Goal: Transaction & Acquisition: Purchase product/service

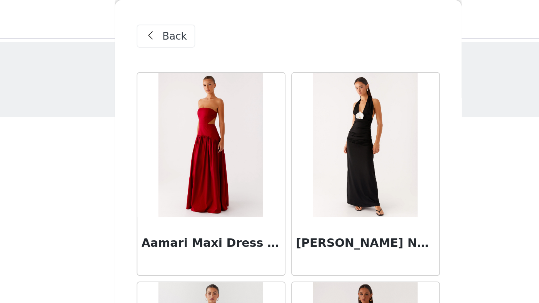
click at [192, 18] on span at bounding box center [196, 19] width 9 height 9
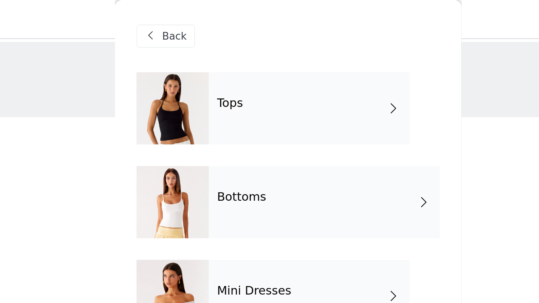
drag, startPoint x: 100, startPoint y: 9, endPoint x: 58, endPoint y: 115, distance: 114.0
click at [58, 115] on div "STEP 1 OF 5 Select your styles! Please note that the sizes are in AU Sizes 3/4 …" at bounding box center [269, 185] width 539 height 326
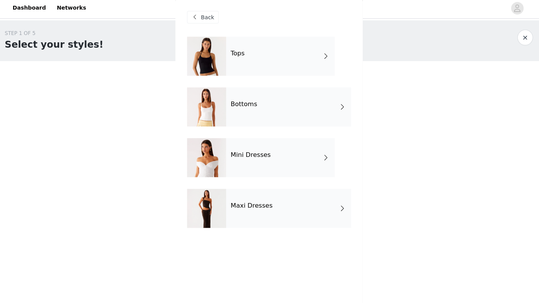
click at [286, 155] on div "Mini Dresses" at bounding box center [280, 158] width 107 height 38
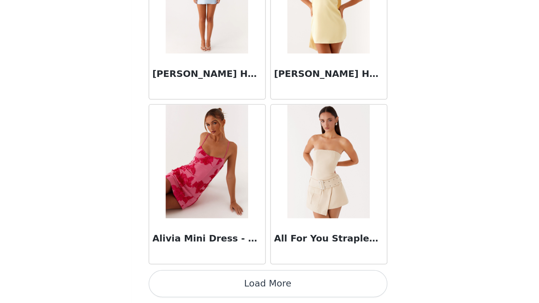
scroll to position [100, 0]
click at [189, 281] on button "Load More" at bounding box center [270, 290] width 162 height 18
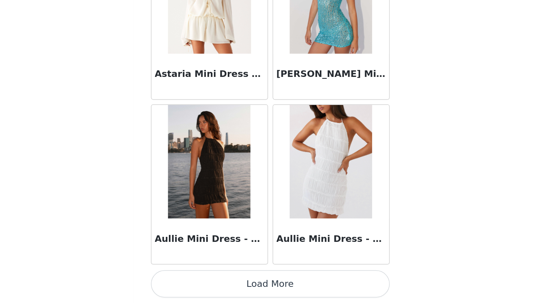
click at [189, 281] on button "Load More" at bounding box center [270, 290] width 162 height 18
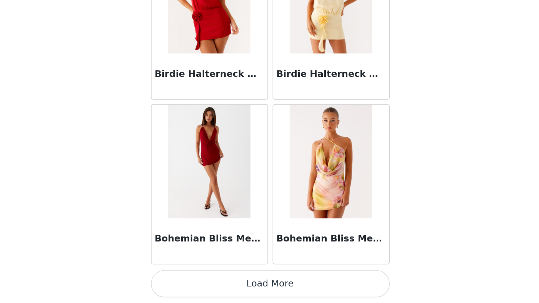
click at [189, 281] on button "Load More" at bounding box center [270, 290] width 162 height 18
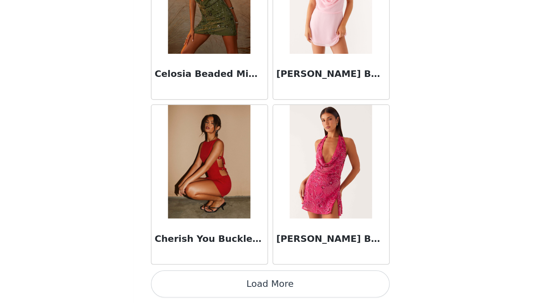
scroll to position [4222, 0]
click at [189, 281] on button "Load More" at bounding box center [270, 290] width 162 height 18
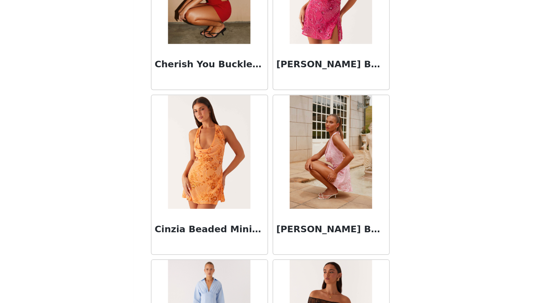
scroll to position [4340, 0]
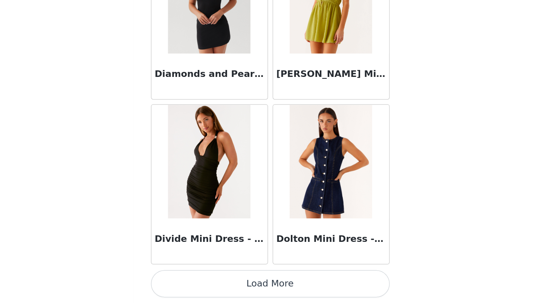
click at [189, 281] on button "Load More" at bounding box center [270, 290] width 162 height 18
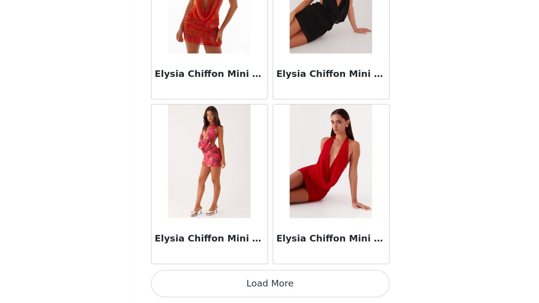
scroll to position [100, 0]
click at [189, 281] on button "Load More" at bounding box center [270, 290] width 162 height 18
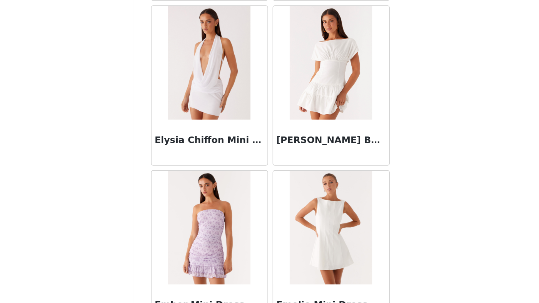
scroll to position [6632, 0]
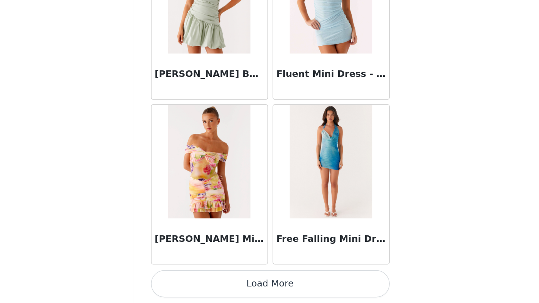
click at [189, 281] on button "Load More" at bounding box center [270, 290] width 162 height 18
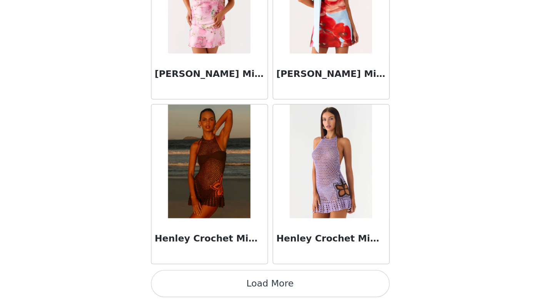
scroll to position [100, 0]
click at [189, 281] on button "Load More" at bounding box center [270, 290] width 162 height 18
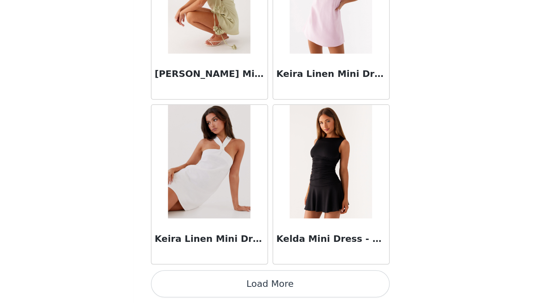
click at [189, 281] on button "Load More" at bounding box center [270, 290] width 162 height 18
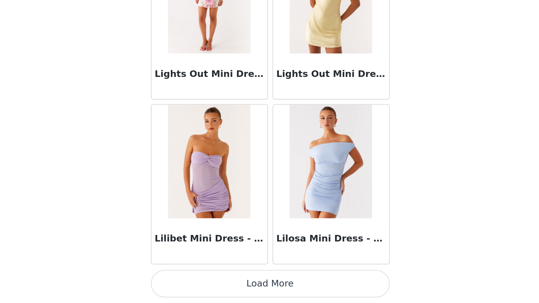
scroll to position [10917, 0]
click at [189, 281] on button "Load More" at bounding box center [270, 290] width 162 height 18
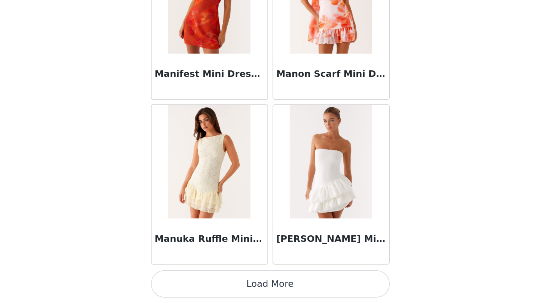
scroll to position [100, 0]
click at [189, 281] on button "Load More" at bounding box center [270, 290] width 162 height 18
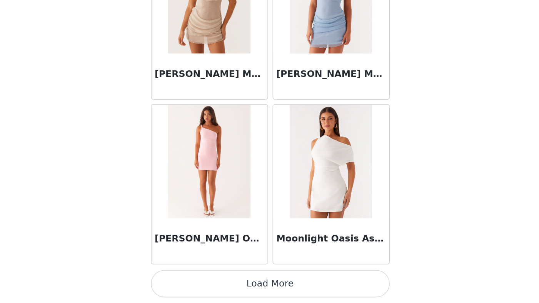
click at [189, 281] on button "Load More" at bounding box center [270, 290] width 162 height 18
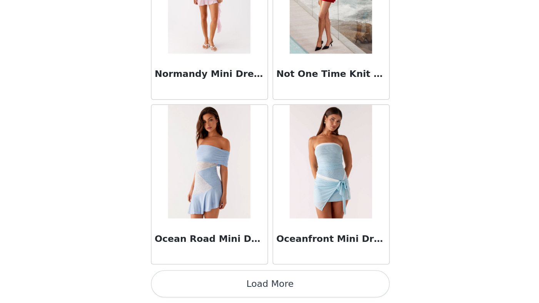
click at [189, 281] on button "Load More" at bounding box center [270, 290] width 162 height 18
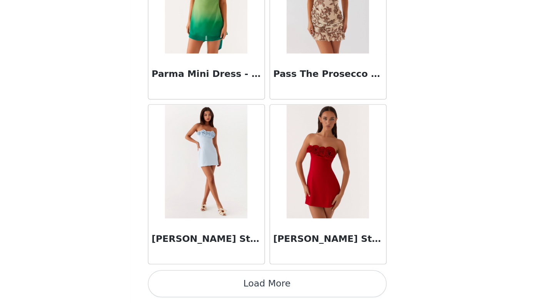
click at [189, 281] on button "Load More" at bounding box center [270, 290] width 162 height 18
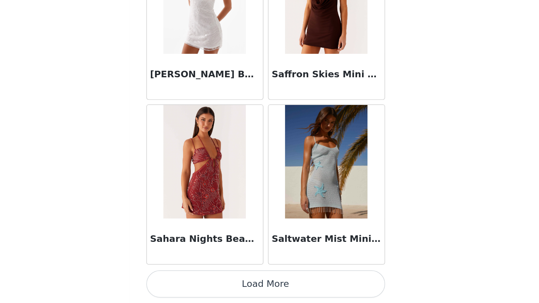
click at [189, 281] on button "Load More" at bounding box center [270, 290] width 162 height 18
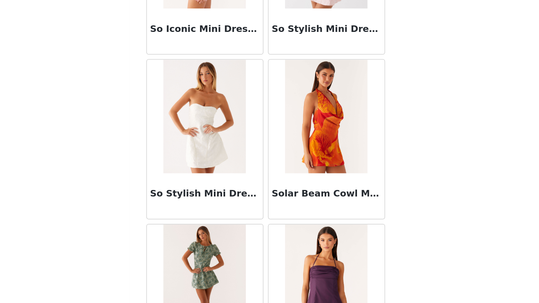
scroll to position [17197, 0]
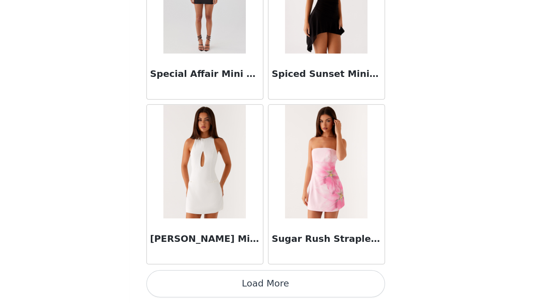
click at [189, 281] on button "Load More" at bounding box center [270, 290] width 162 height 18
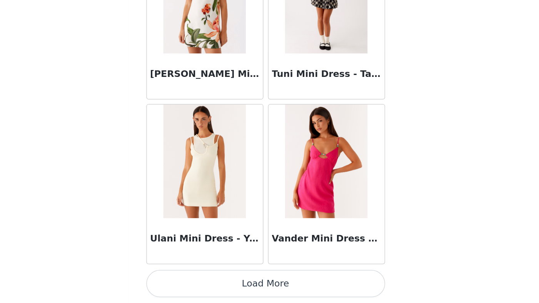
scroll to position [100, 0]
click at [189, 281] on button "Load More" at bounding box center [270, 290] width 162 height 18
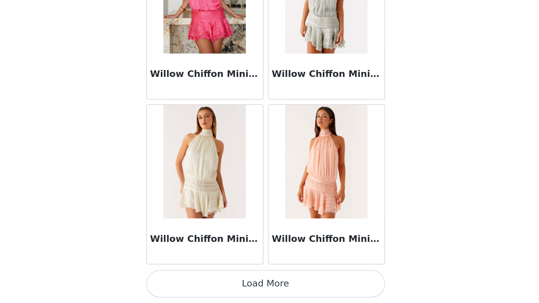
click at [189, 281] on button "Load More" at bounding box center [270, 290] width 162 height 18
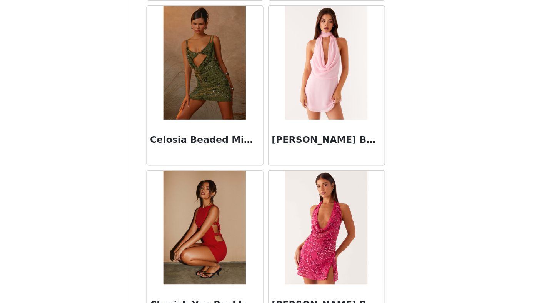
scroll to position [4177, 0]
click at [283, 102] on img at bounding box center [311, 140] width 56 height 77
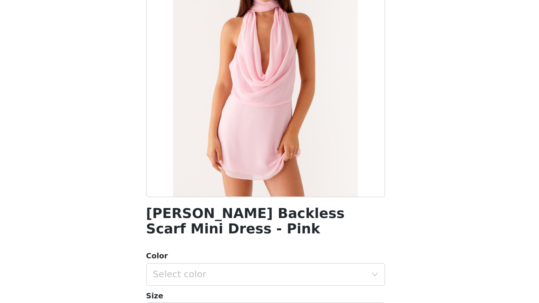
scroll to position [44, 0]
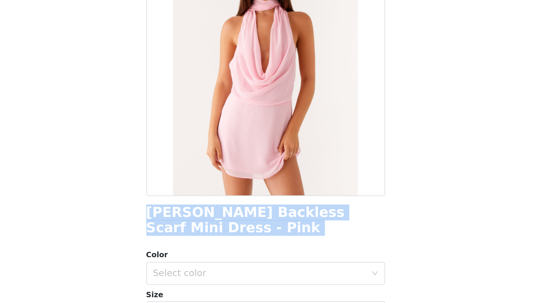
drag, startPoint x: 99, startPoint y: 142, endPoint x: 122, endPoint y: 161, distance: 30.2
click at [177, 161] on div "Back [PERSON_NAME] Backless Scarf Mini Dress - Pink Color Select color Size Sel…" at bounding box center [269, 151] width 185 height 303
copy div "[PERSON_NAME] Backless Scarf Mini Dress - Pink"
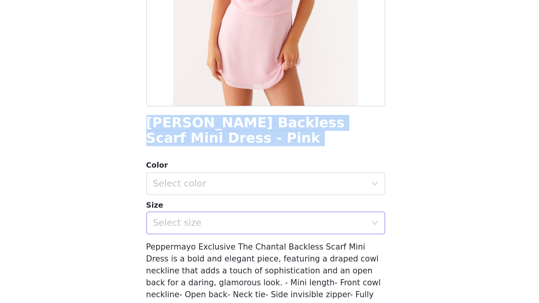
scroll to position [104, 0]
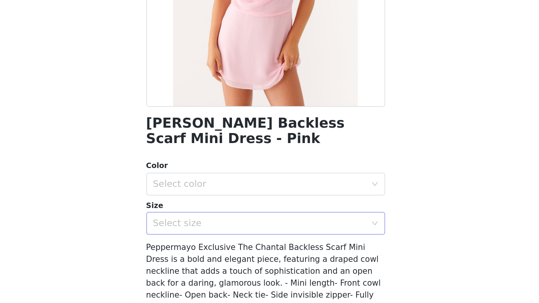
click at [194, 179] on div "Select size" at bounding box center [267, 186] width 147 height 15
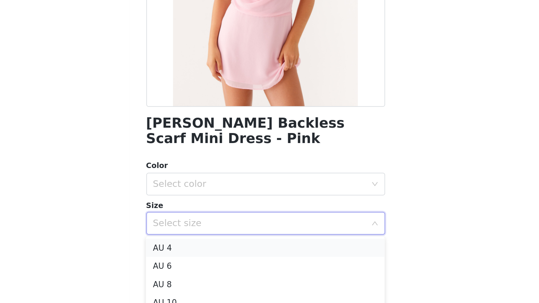
click at [189, 197] on li "AU 4" at bounding box center [270, 203] width 162 height 12
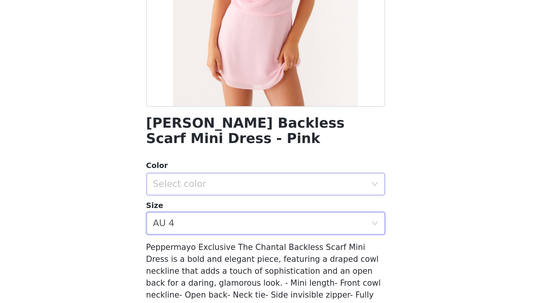
click at [194, 156] on div "Select color" at bounding box center [266, 160] width 144 height 8
click at [189, 170] on li "Pink" at bounding box center [270, 176] width 162 height 12
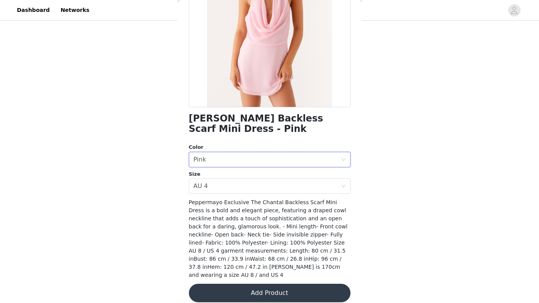
click at [267, 284] on button "Add Product" at bounding box center [270, 293] width 162 height 18
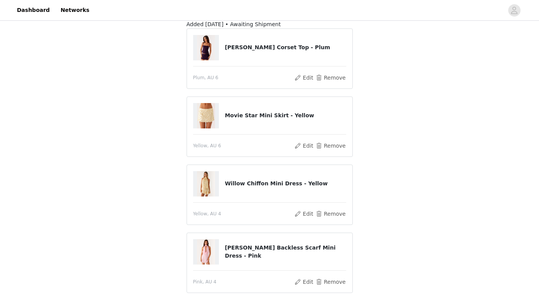
scroll to position [66, 0]
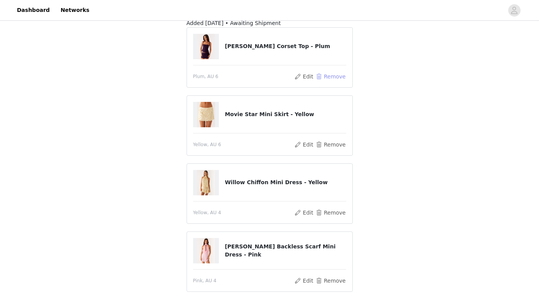
click at [324, 75] on button "Remove" at bounding box center [330, 76] width 31 height 9
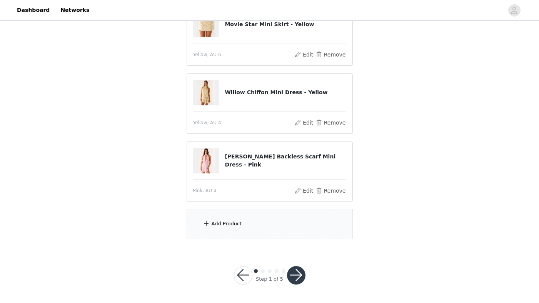
scroll to position [100, 0]
click at [208, 224] on span at bounding box center [206, 223] width 8 height 9
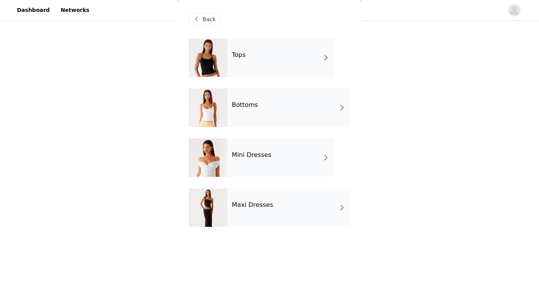
click at [277, 68] on div "Tops" at bounding box center [280, 57] width 107 height 38
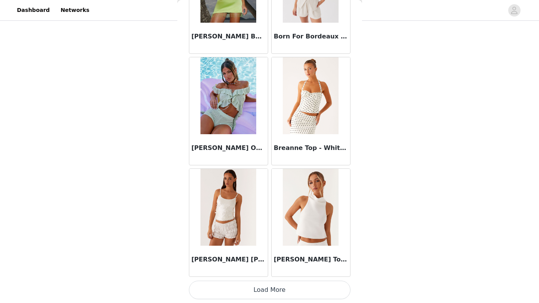
click at [270, 294] on button "Load More" at bounding box center [270, 290] width 162 height 18
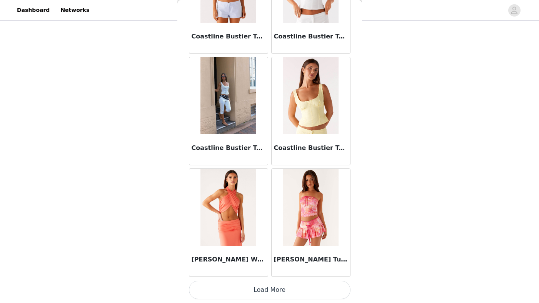
click at [267, 293] on button "Load More" at bounding box center [270, 290] width 162 height 18
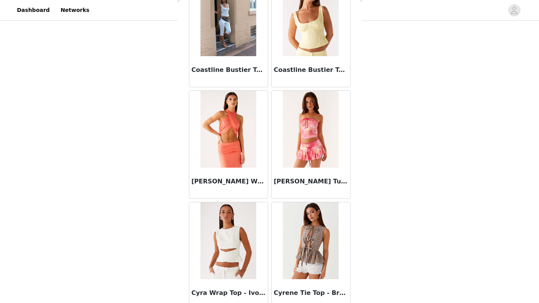
scroll to position [2068, 0]
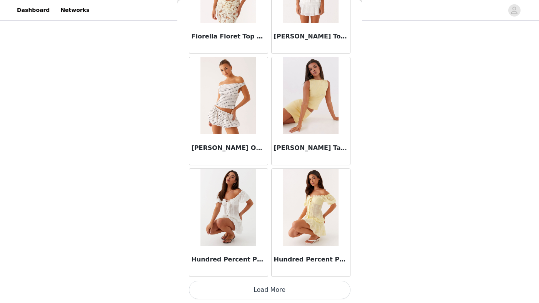
click at [270, 287] on button "Load More" at bounding box center [270, 290] width 162 height 18
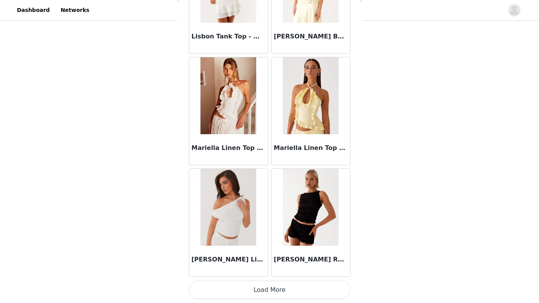
scroll to position [100, 0]
click at [269, 292] on button "Load More" at bounding box center [270, 290] width 162 height 18
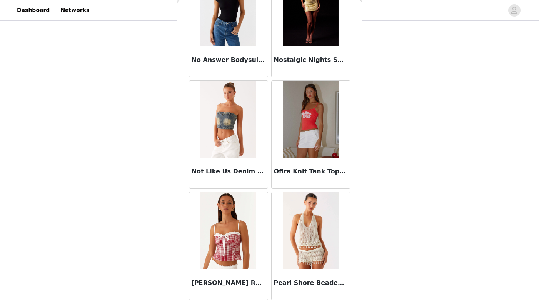
scroll to position [5203, 0]
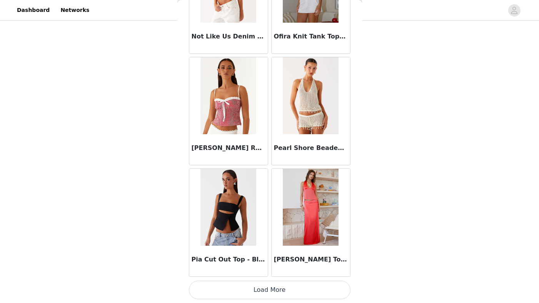
click at [275, 287] on button "Load More" at bounding box center [270, 290] width 162 height 18
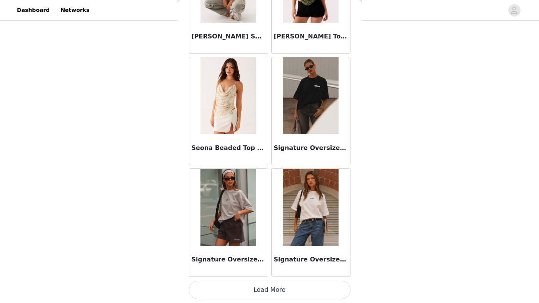
scroll to position [100, 0]
click at [269, 288] on button "Load More" at bounding box center [270, 290] width 162 height 18
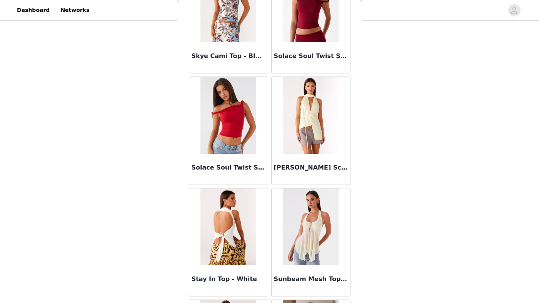
scroll to position [6884, 0]
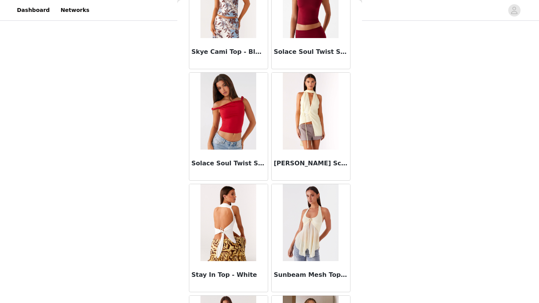
click at [269, 270] on div "Stay In Top - White" at bounding box center [228, 238] width 82 height 112
